Goal: Information Seeking & Learning: Learn about a topic

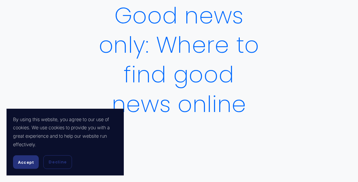
scroll to position [65, 0]
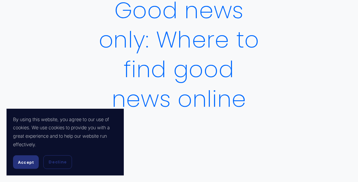
click at [26, 161] on span "Accept" at bounding box center [26, 162] width 16 height 5
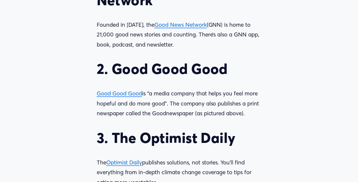
scroll to position [587, 0]
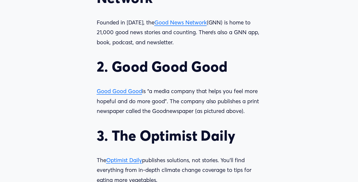
click at [121, 94] on span "Good Good Good" at bounding box center [119, 91] width 45 height 7
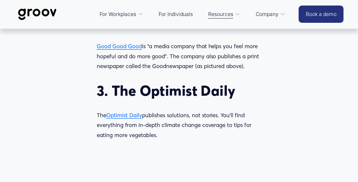
scroll to position [685, 0]
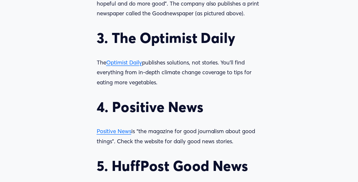
click at [122, 65] on span "Optimist Daily" at bounding box center [124, 62] width 36 height 7
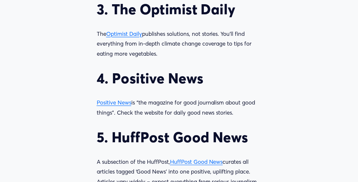
scroll to position [783, 0]
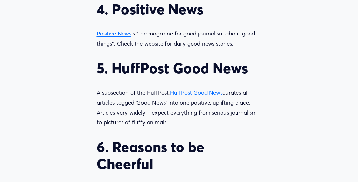
click at [200, 96] on span "HuffPost Good News" at bounding box center [196, 92] width 53 height 7
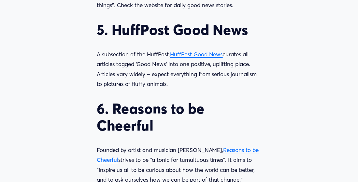
scroll to position [881, 0]
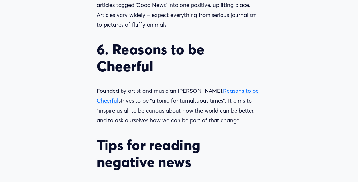
click at [232, 95] on span "Reasons to be Cheerful" at bounding box center [178, 95] width 162 height 17
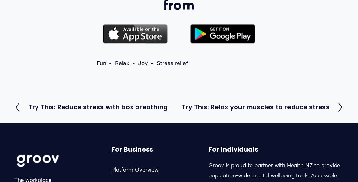
scroll to position [1239, 0]
